Goal: Information Seeking & Learning: Learn about a topic

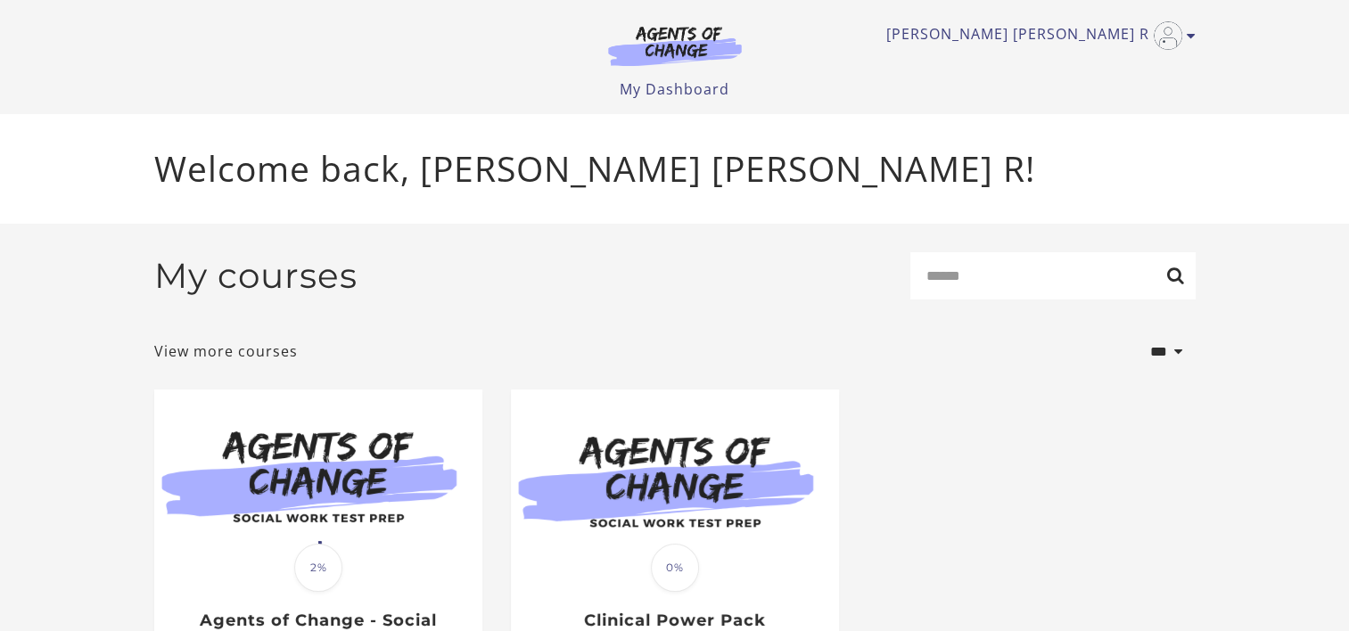
scroll to position [168, 0]
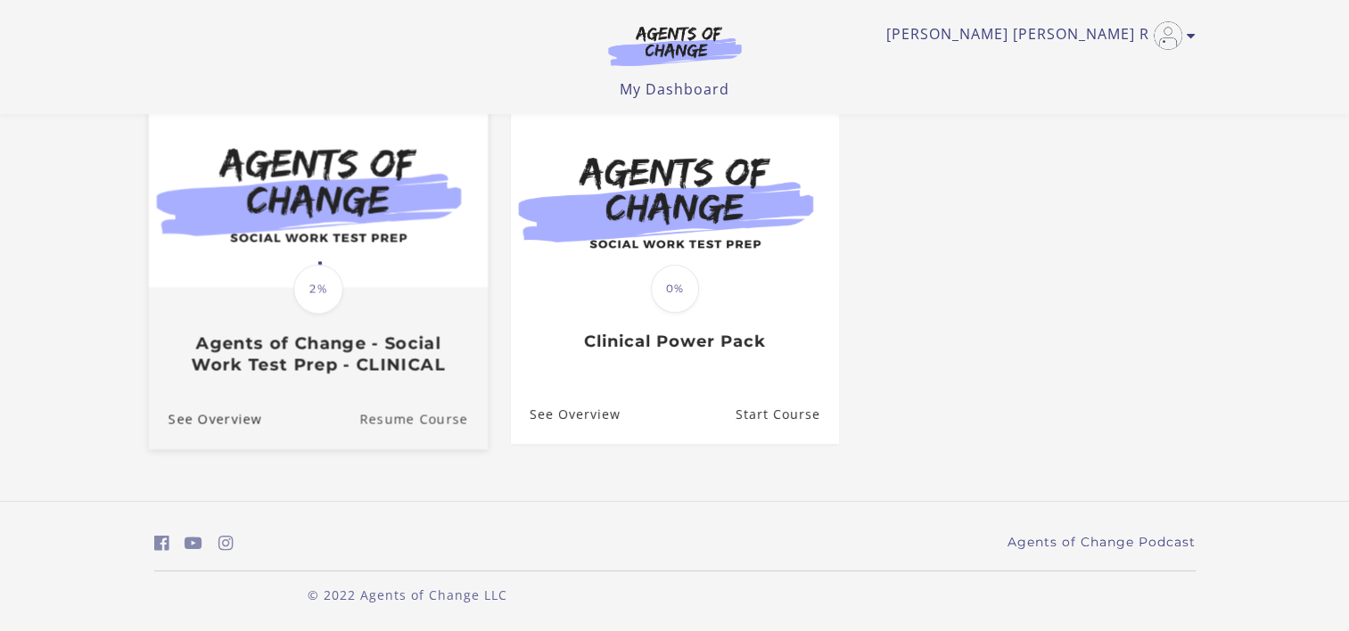
click at [392, 419] on link "Resume Course" at bounding box center [423, 420] width 128 height 60
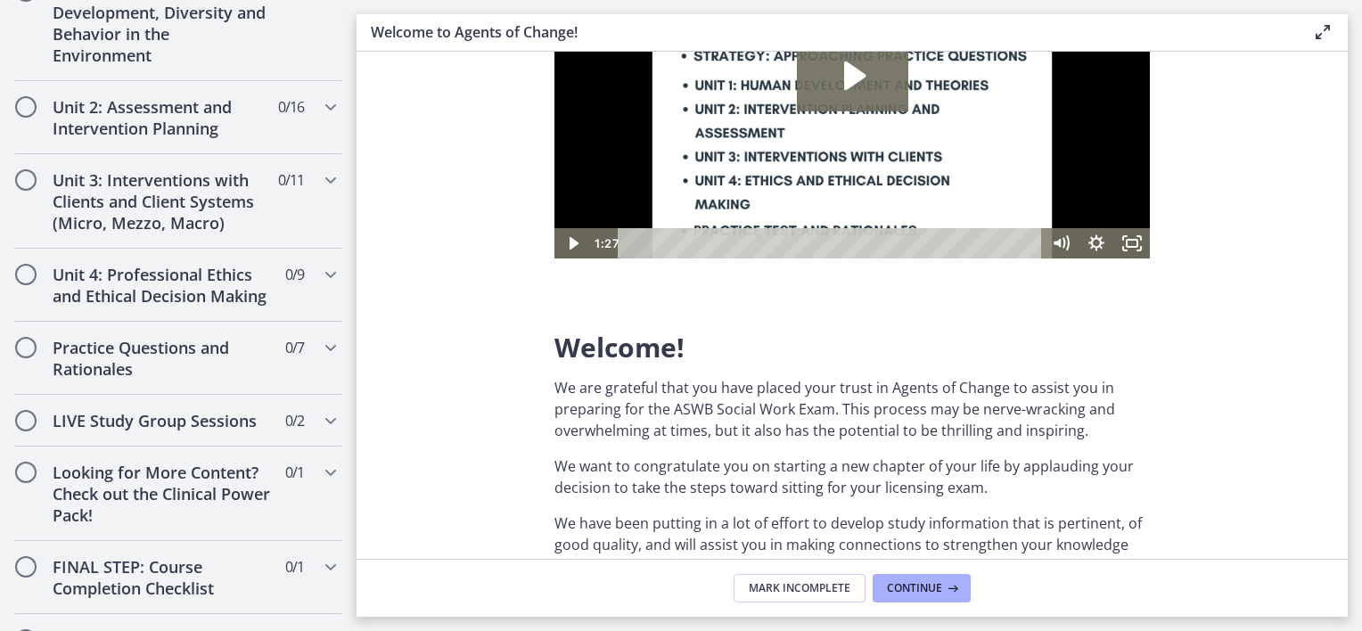
scroll to position [1561, 0]
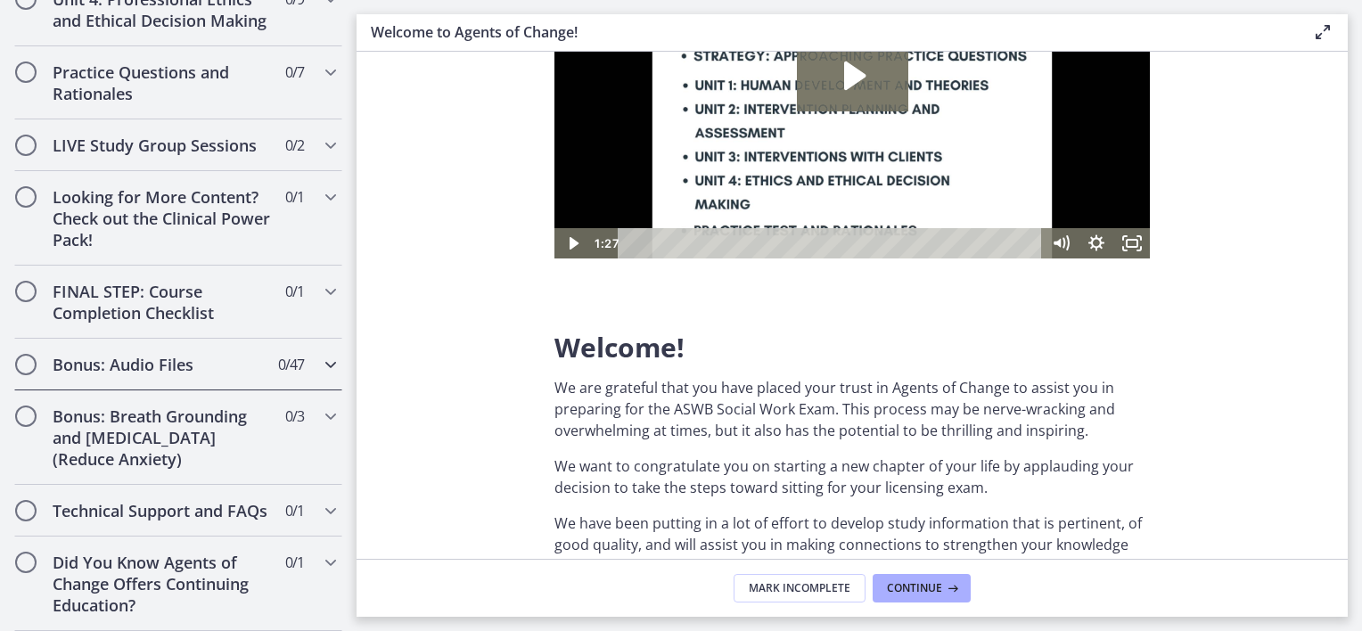
click at [29, 356] on span "Chapters" at bounding box center [26, 365] width 18 height 18
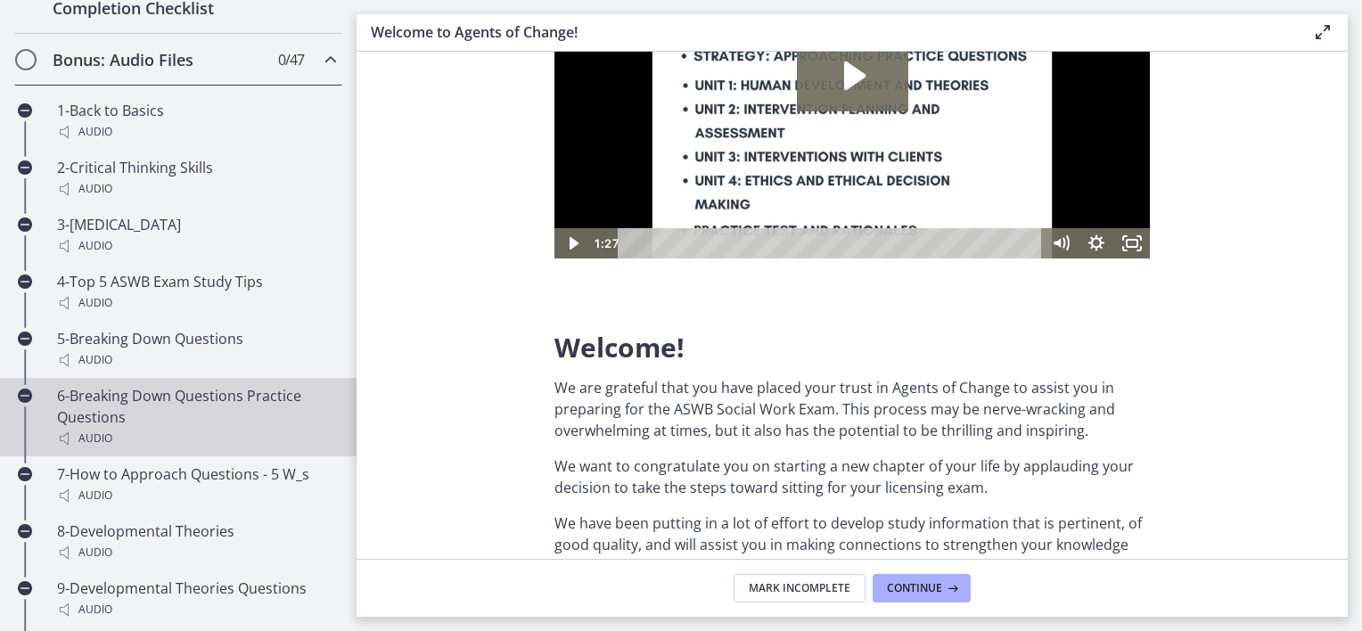
scroll to position [1212, 0]
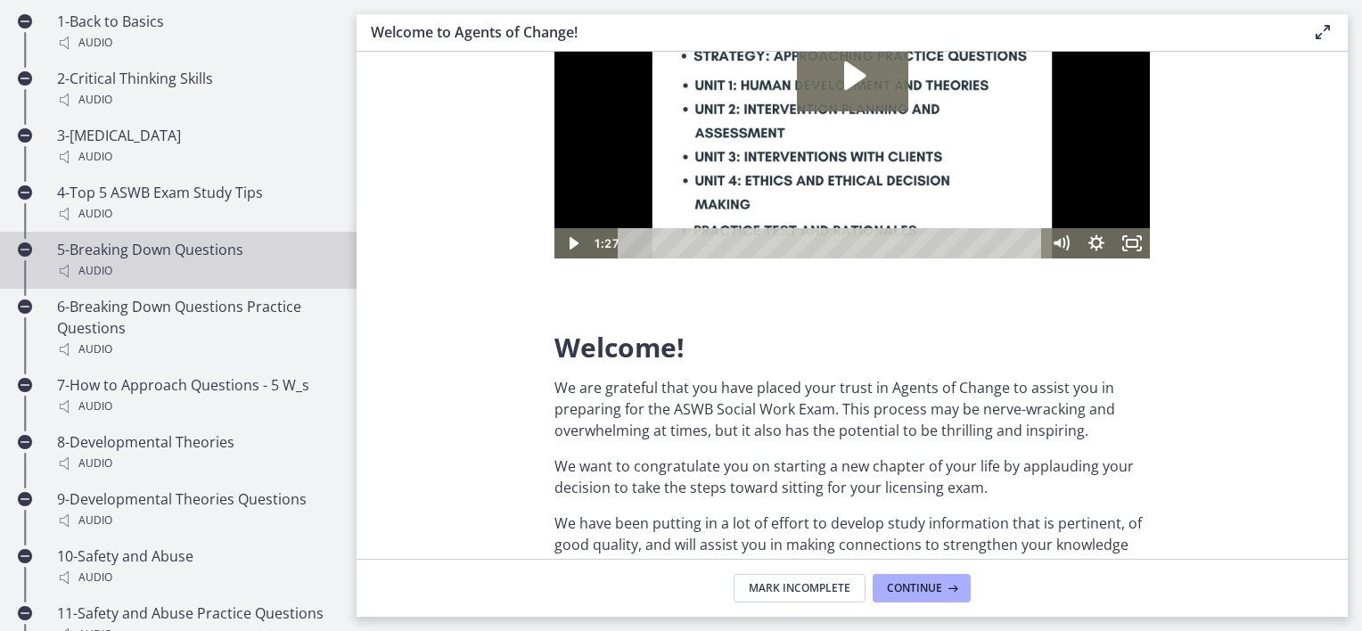
click at [69, 280] on div "Audio" at bounding box center [196, 270] width 278 height 21
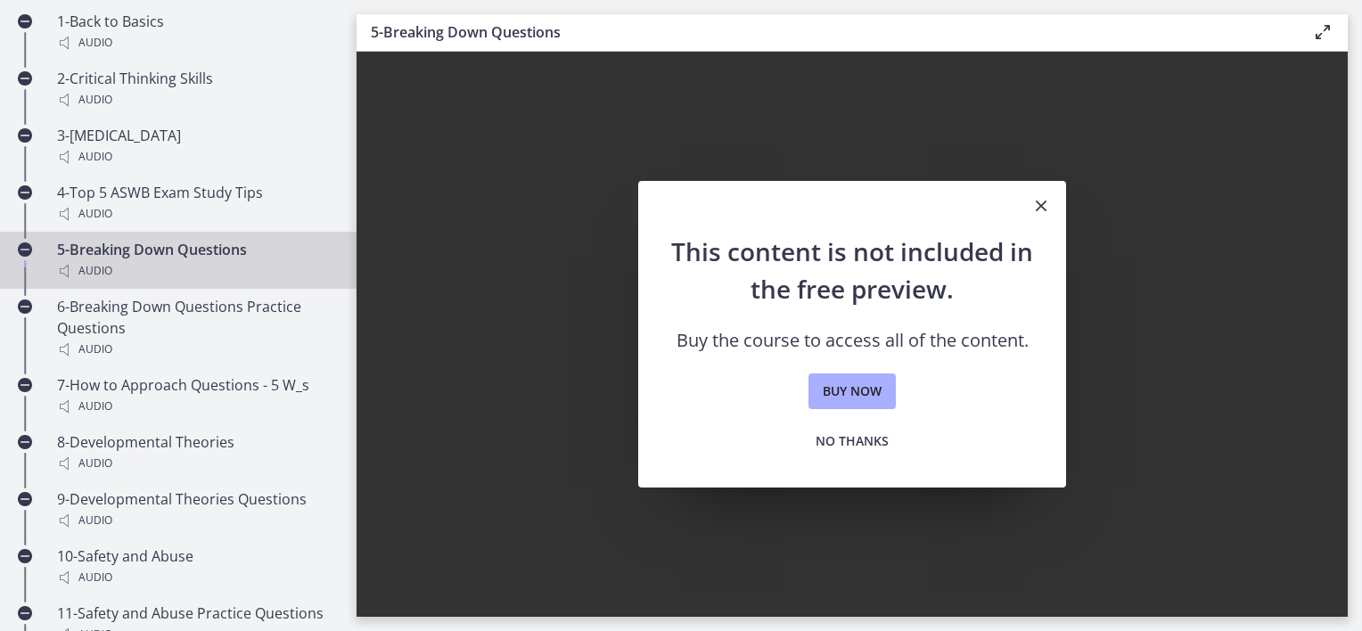
click at [1050, 203] on icon "Close" at bounding box center [1041, 205] width 21 height 21
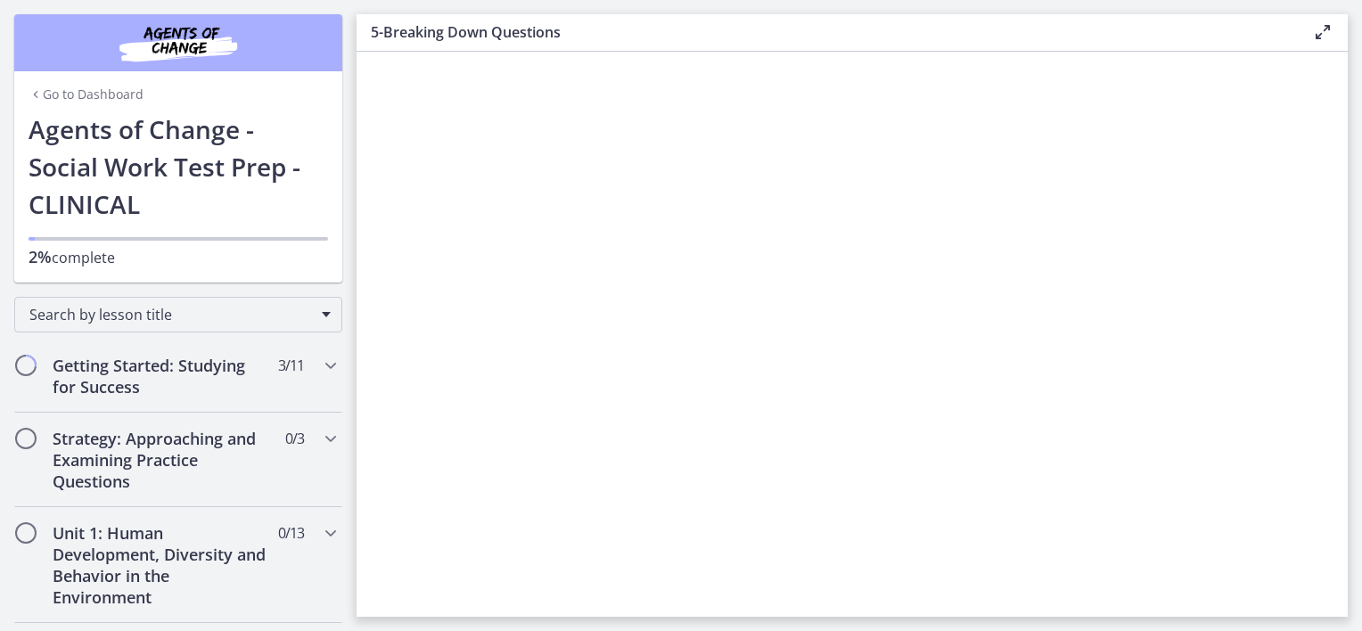
click at [63, 82] on div "Go to Dashboard" at bounding box center [178, 90] width 328 height 39
click at [71, 95] on link "Go to Dashboard" at bounding box center [86, 95] width 115 height 18
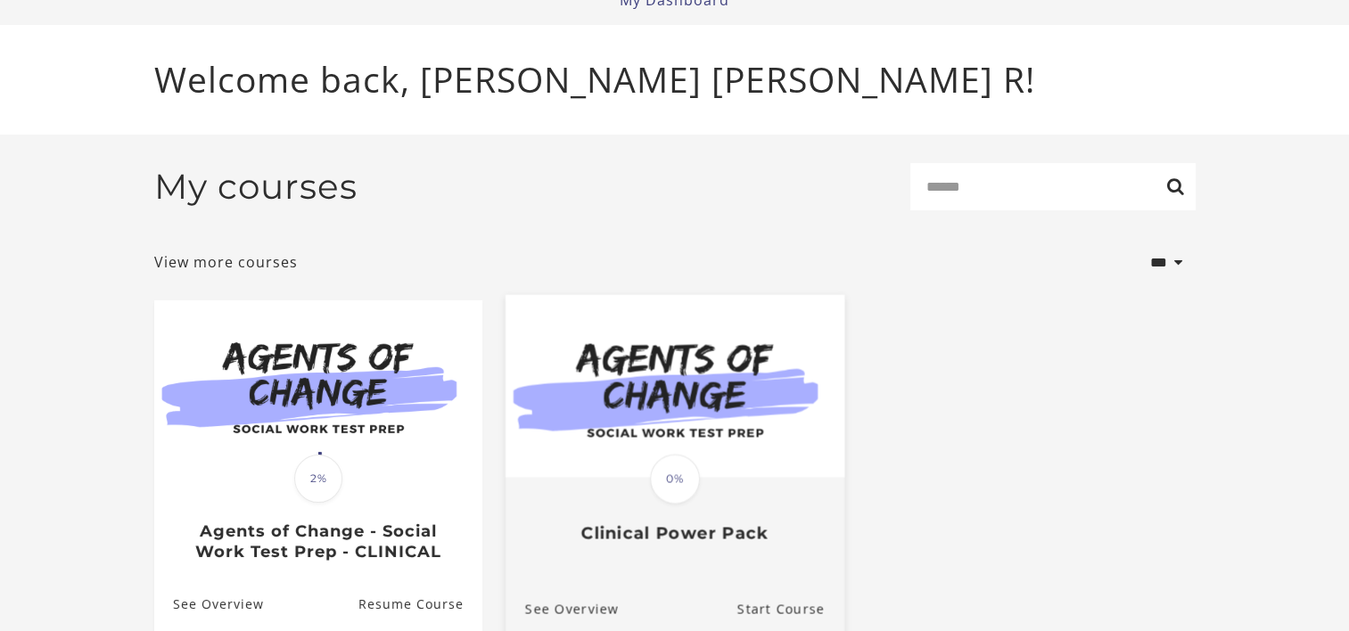
scroll to position [168, 0]
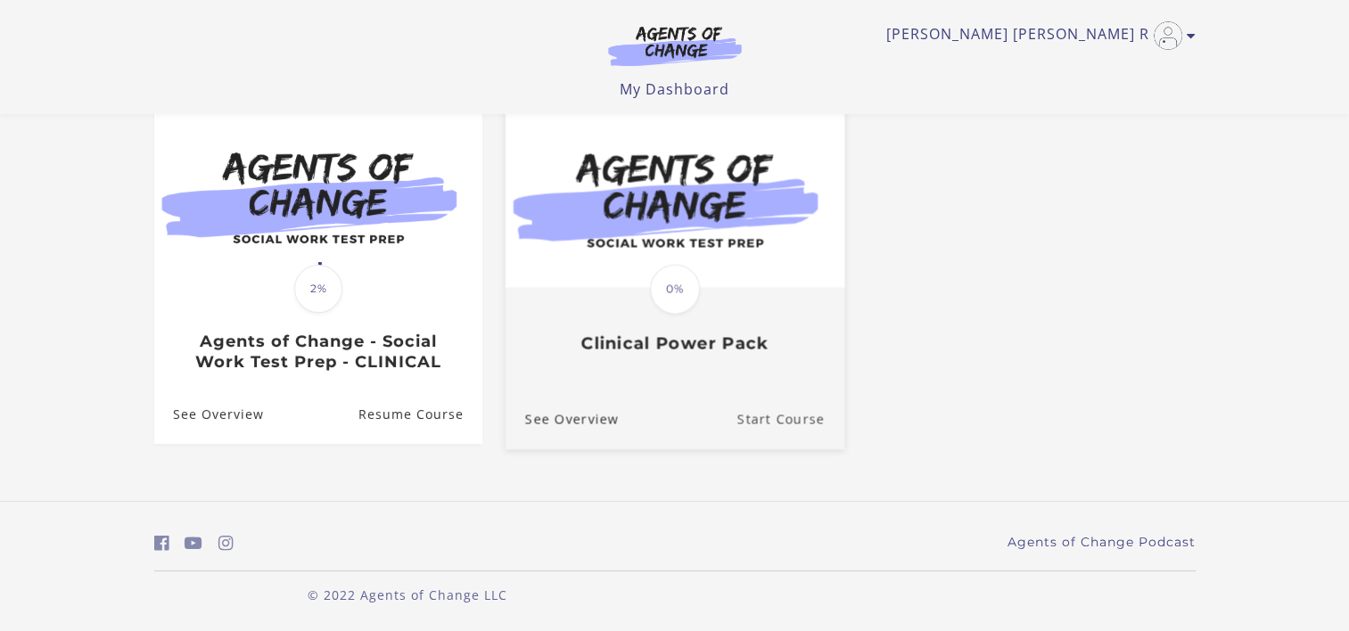
click at [770, 414] on link "Start Course" at bounding box center [790, 420] width 107 height 60
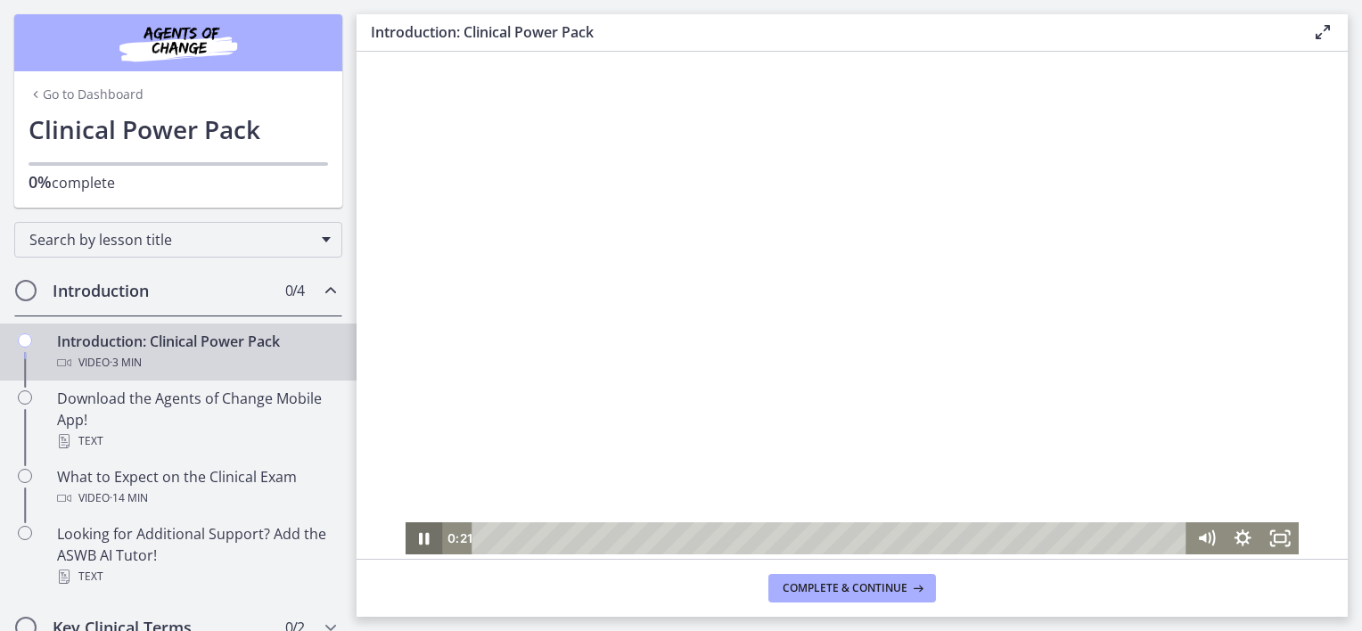
click at [407, 542] on icon "Pause" at bounding box center [424, 539] width 37 height 32
